Goal: Information Seeking & Learning: Learn about a topic

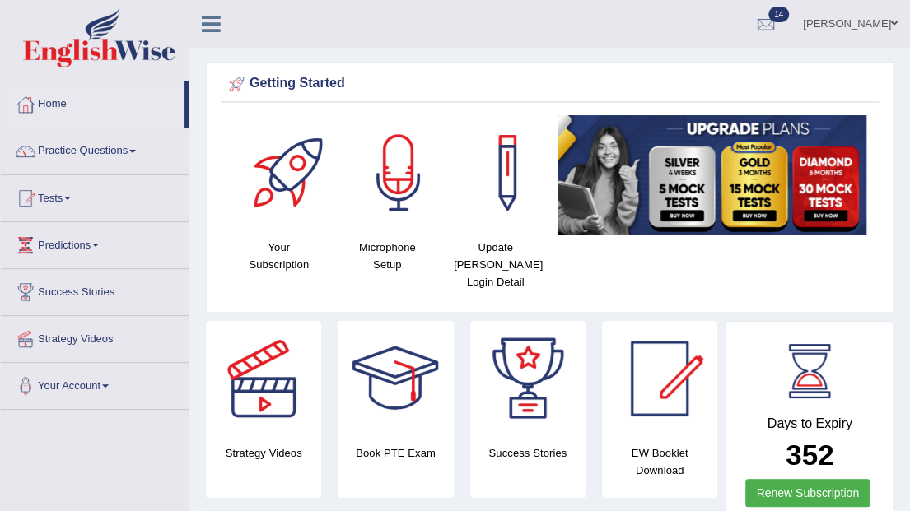
click at [134, 152] on span at bounding box center [132, 151] width 7 height 3
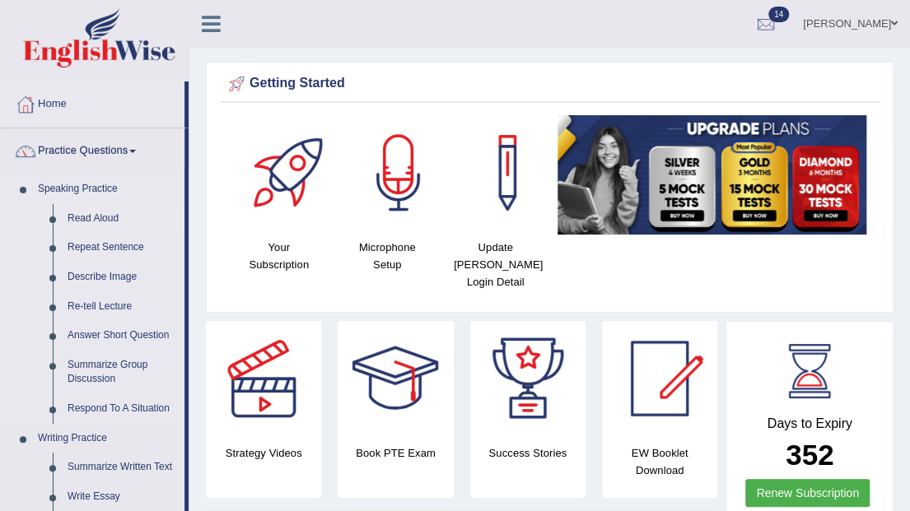
click at [107, 218] on link "Read Aloud" at bounding box center [122, 219] width 124 height 30
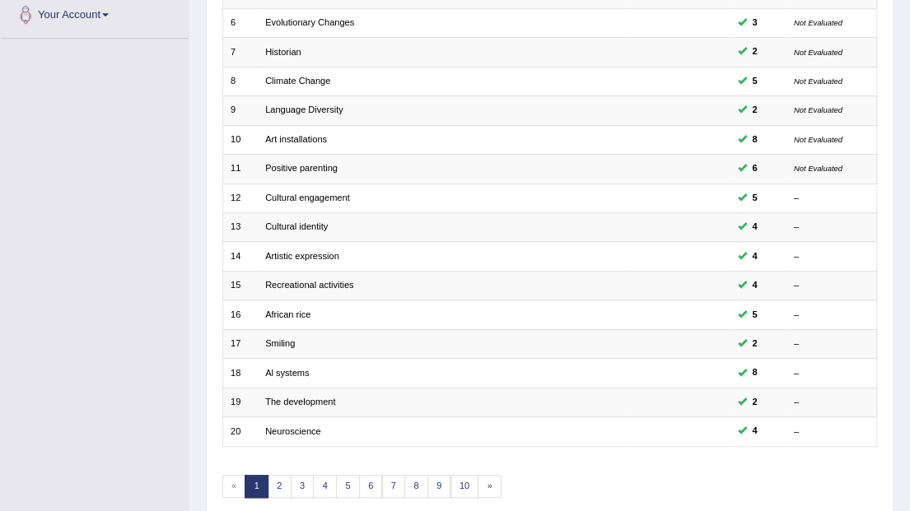
scroll to position [432, 0]
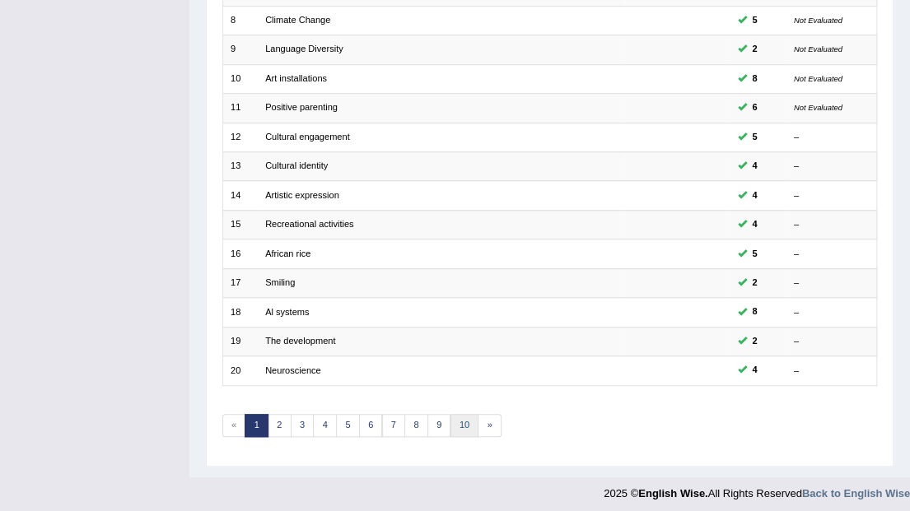
click at [463, 423] on link "10" at bounding box center [465, 425] width 29 height 23
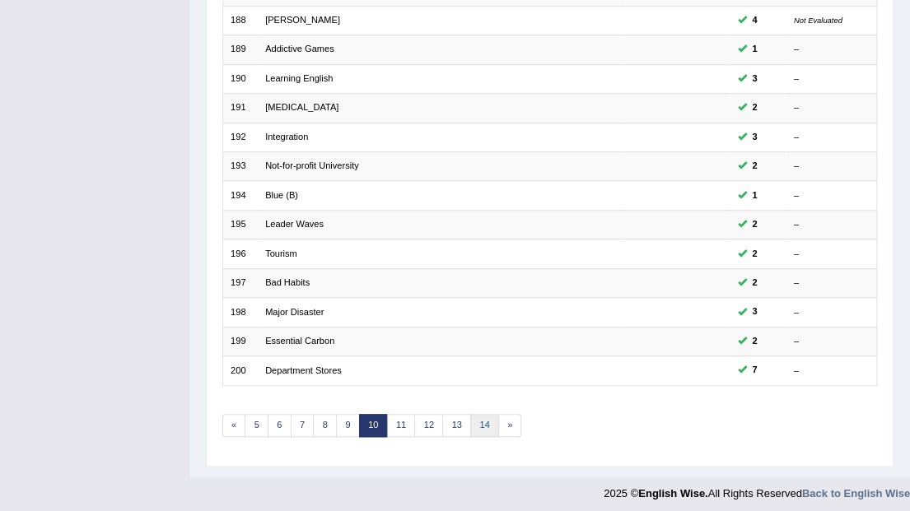
click at [479, 415] on link "14" at bounding box center [484, 425] width 29 height 23
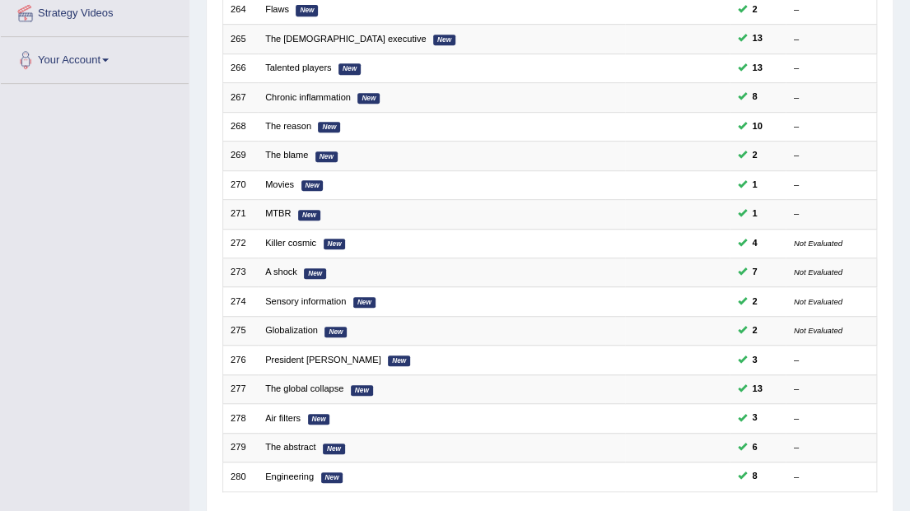
scroll to position [432, 0]
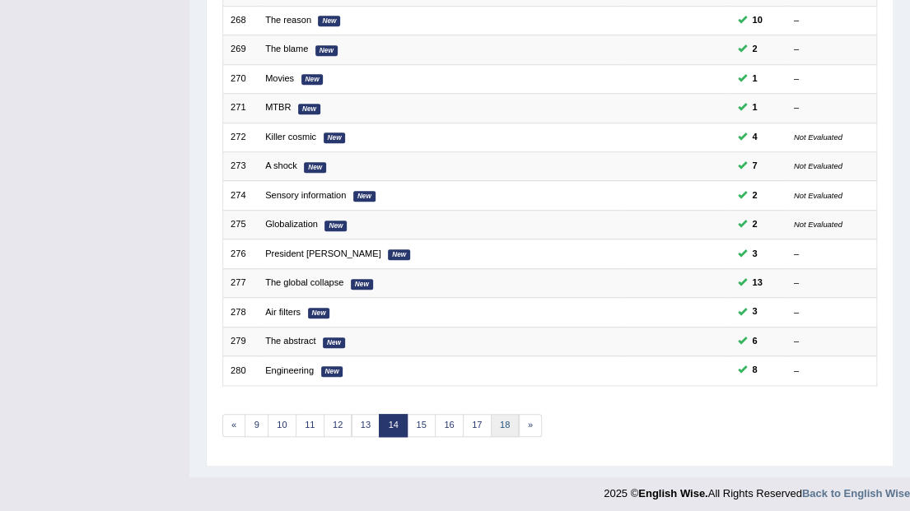
click at [498, 418] on link "18" at bounding box center [505, 425] width 29 height 23
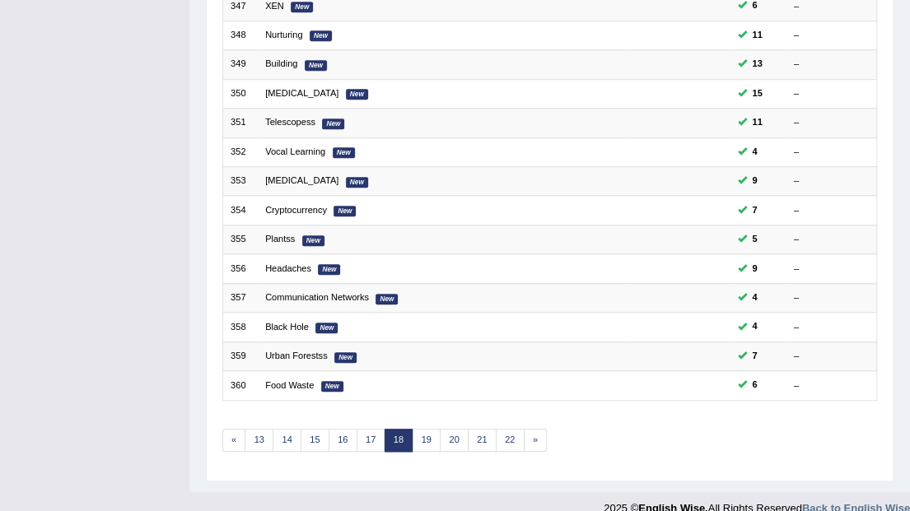
scroll to position [432, 0]
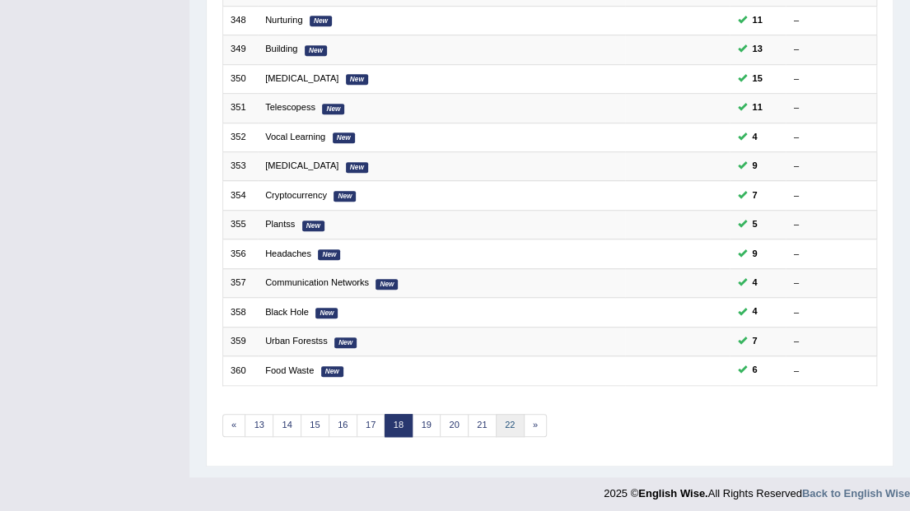
click at [501, 420] on link "22" at bounding box center [510, 425] width 29 height 23
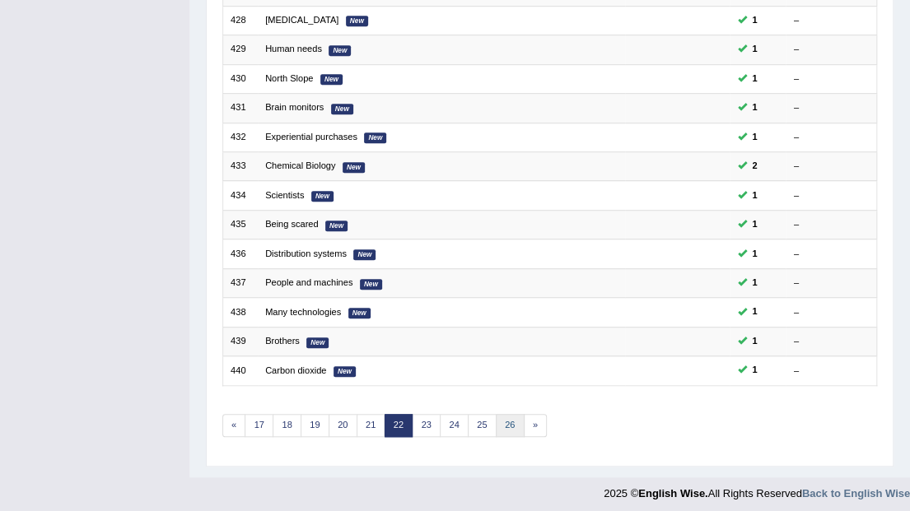
click at [501, 418] on link "26" at bounding box center [510, 425] width 29 height 23
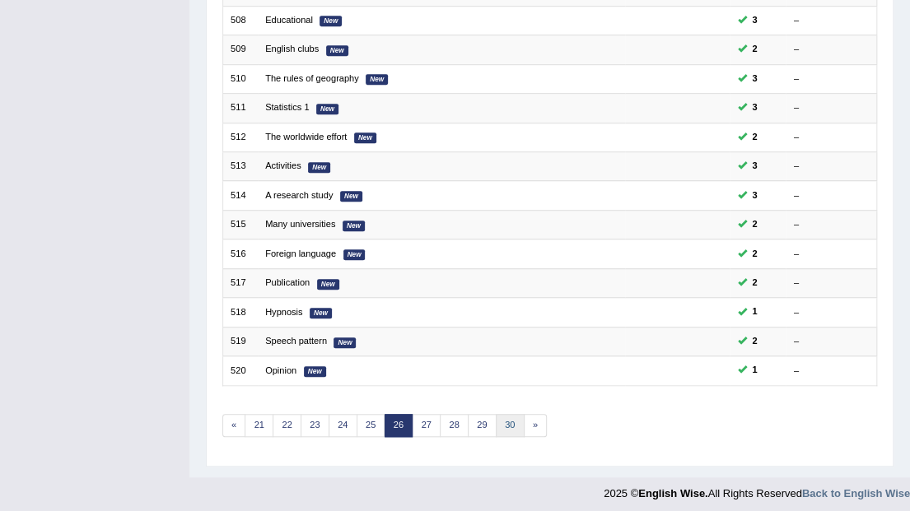
click at [502, 415] on link "30" at bounding box center [510, 425] width 29 height 23
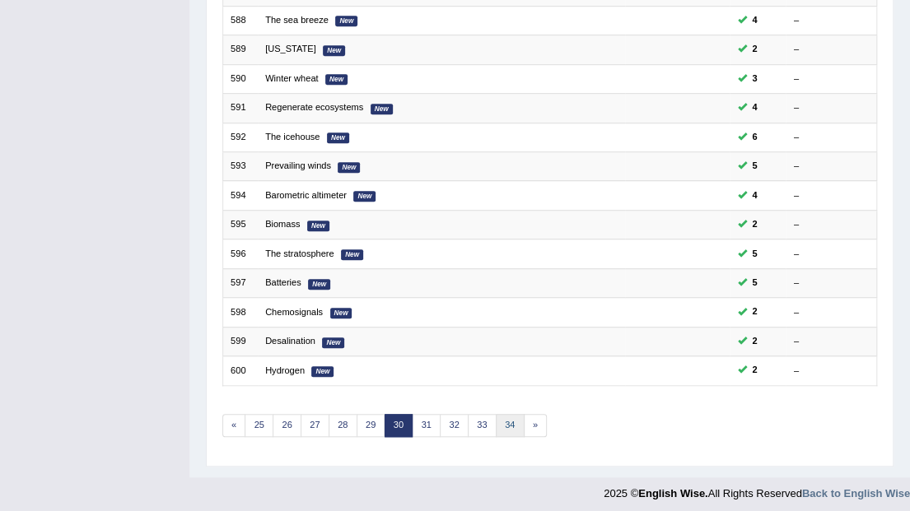
click at [502, 416] on link "34" at bounding box center [510, 425] width 29 height 23
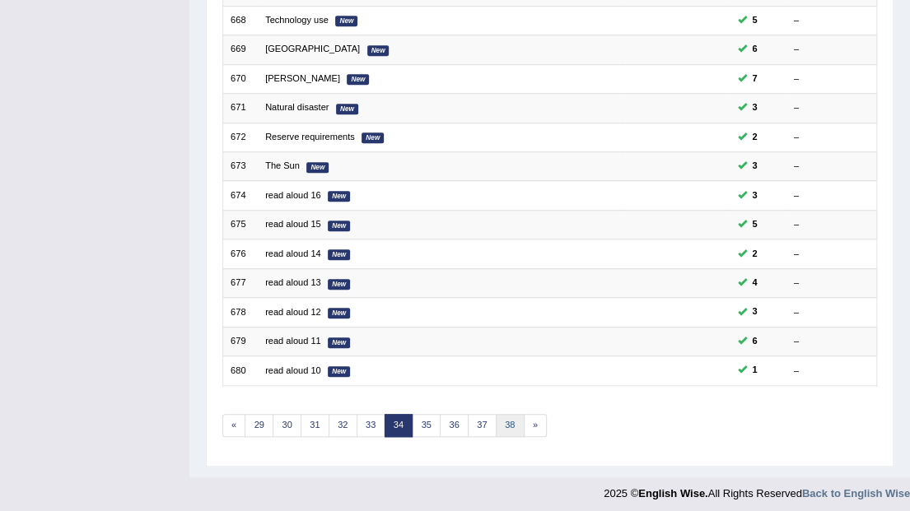
click at [502, 416] on link "38" at bounding box center [510, 425] width 29 height 23
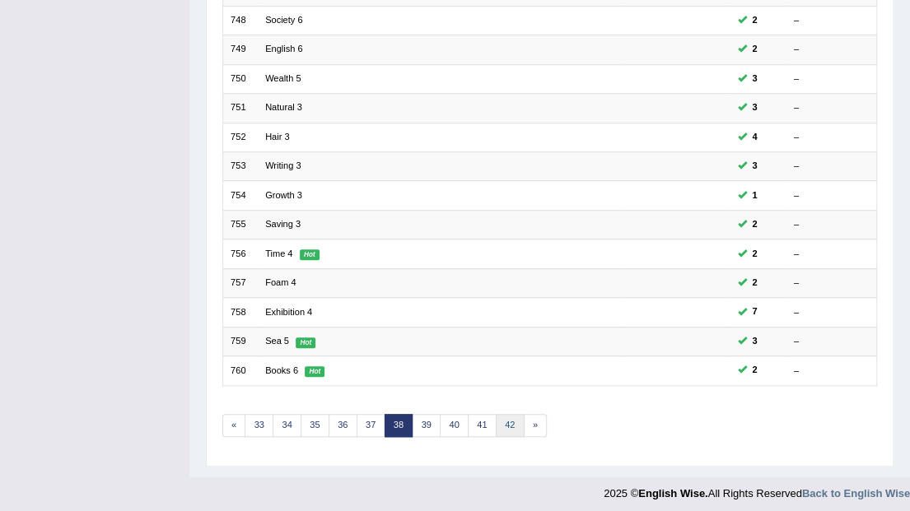
click at [506, 416] on link "42" at bounding box center [510, 425] width 29 height 23
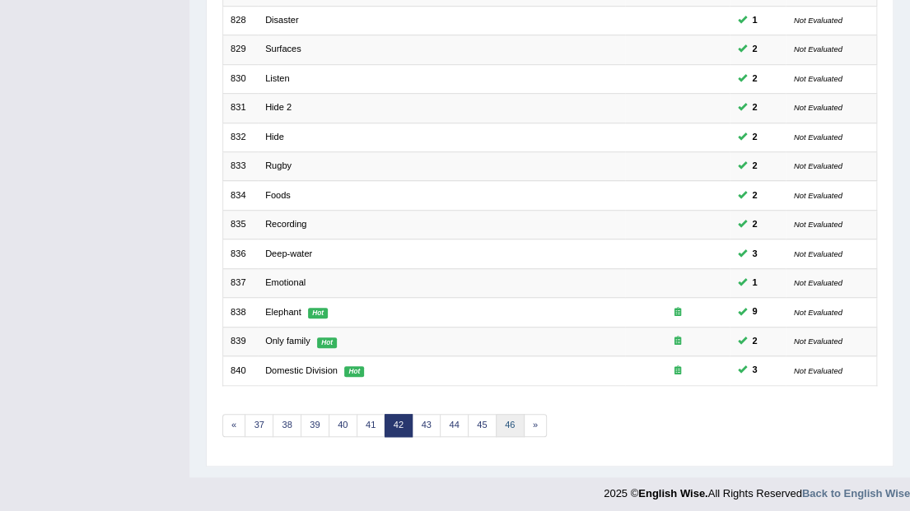
click at [507, 417] on link "46" at bounding box center [510, 425] width 29 height 23
click at [507, 417] on link "50" at bounding box center [510, 425] width 29 height 23
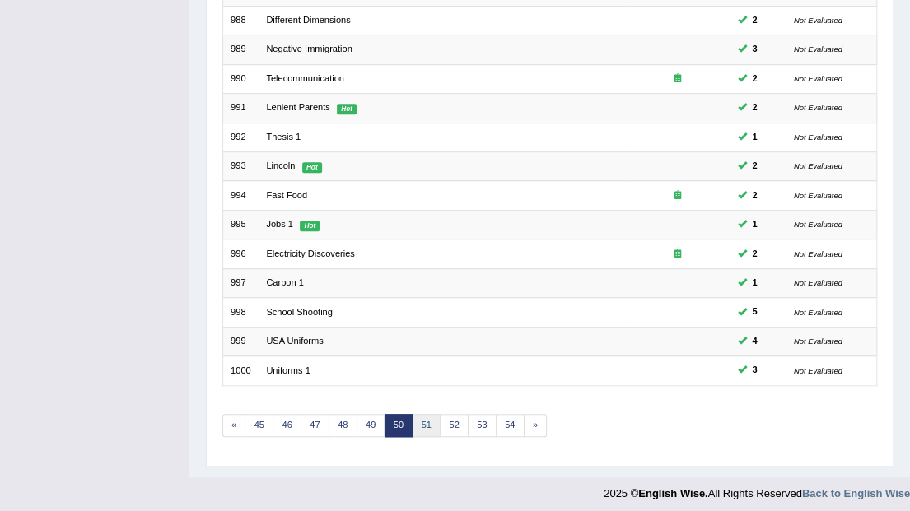
click at [427, 420] on link "51" at bounding box center [426, 425] width 29 height 23
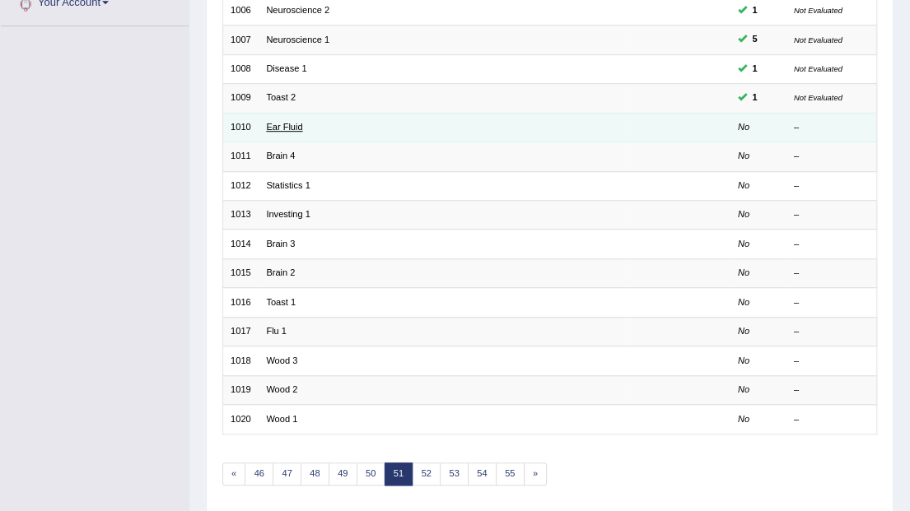
click at [283, 122] on link "Ear Fluid" at bounding box center [284, 127] width 36 height 10
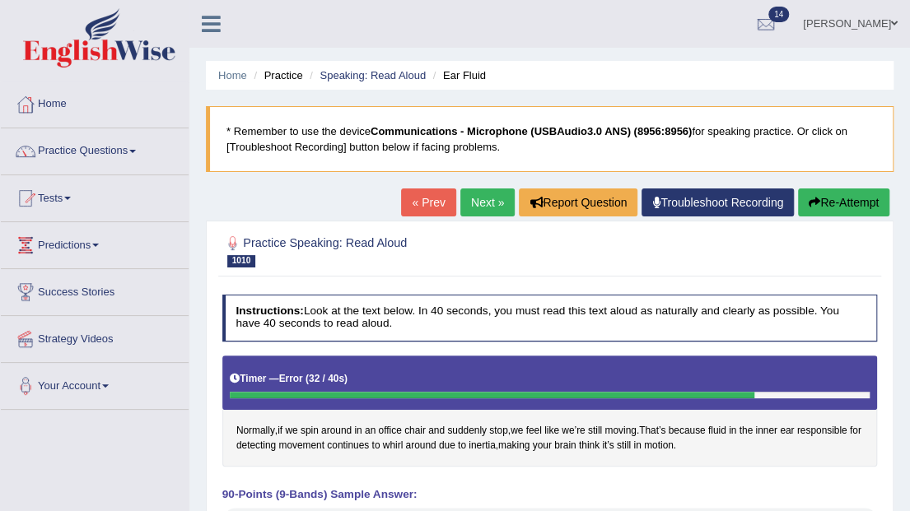
click at [894, 23] on span at bounding box center [894, 23] width 7 height 11
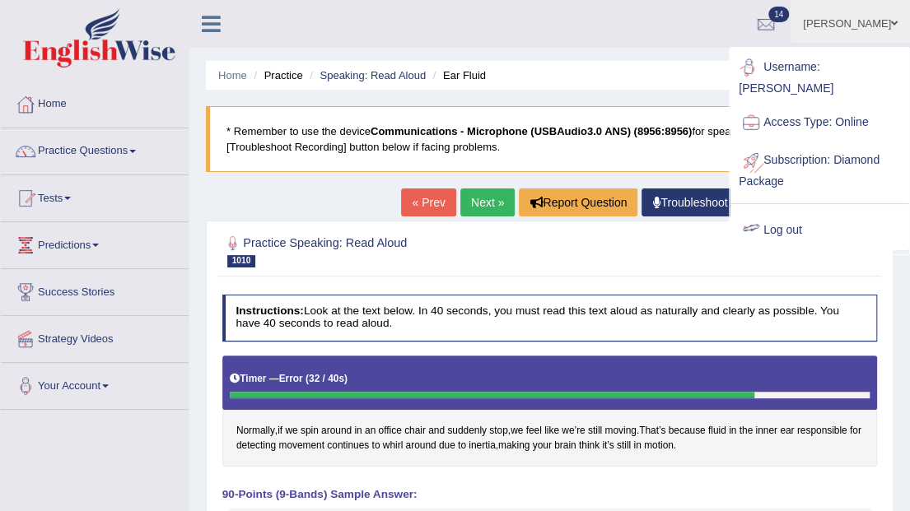
click at [792, 213] on link "Log out" at bounding box center [820, 231] width 178 height 38
